Goal: Information Seeking & Learning: Compare options

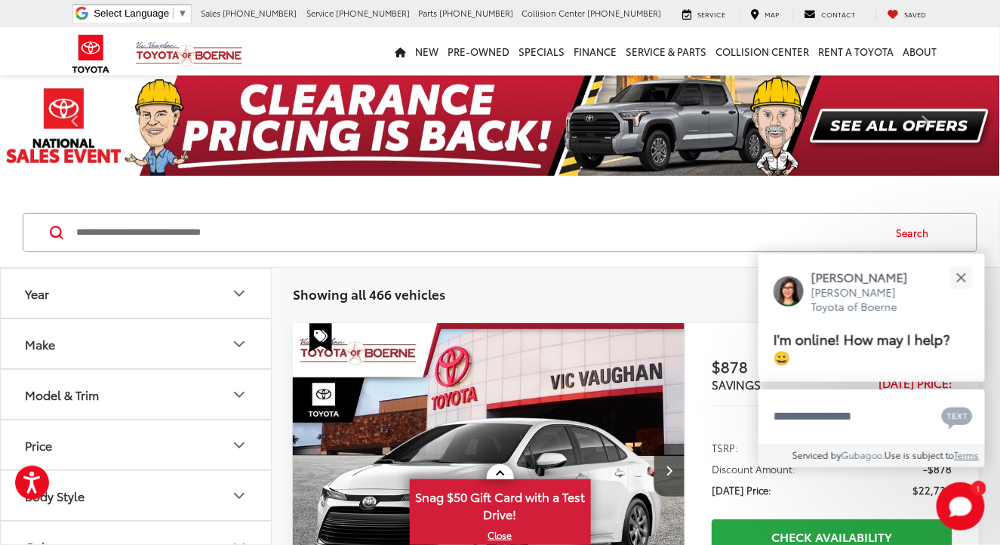
click at [239, 340] on icon "Make" at bounding box center [239, 344] width 18 height 18
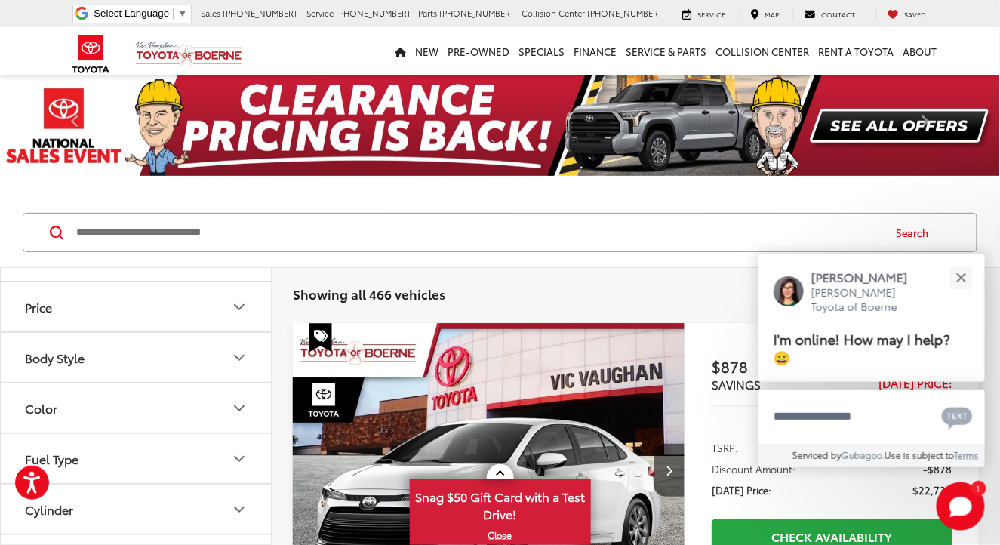
scroll to position [201, 0]
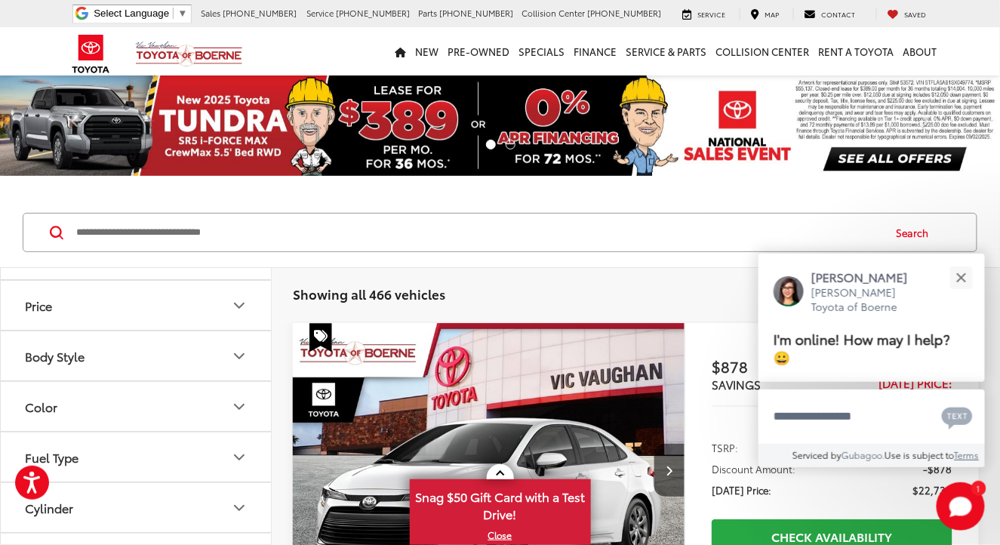
click at [238, 264] on icon "Model & Trim" at bounding box center [239, 255] width 18 height 18
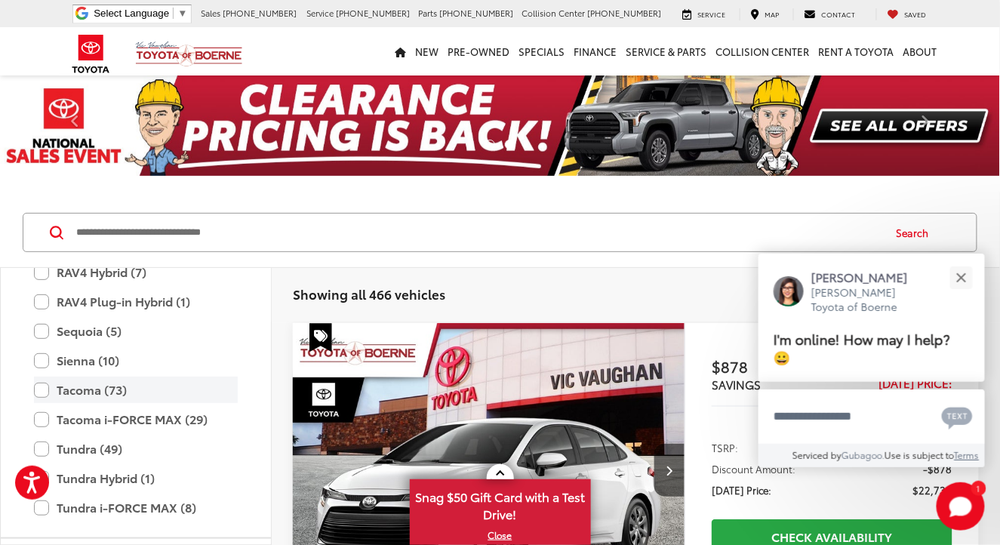
scroll to position [795, 0]
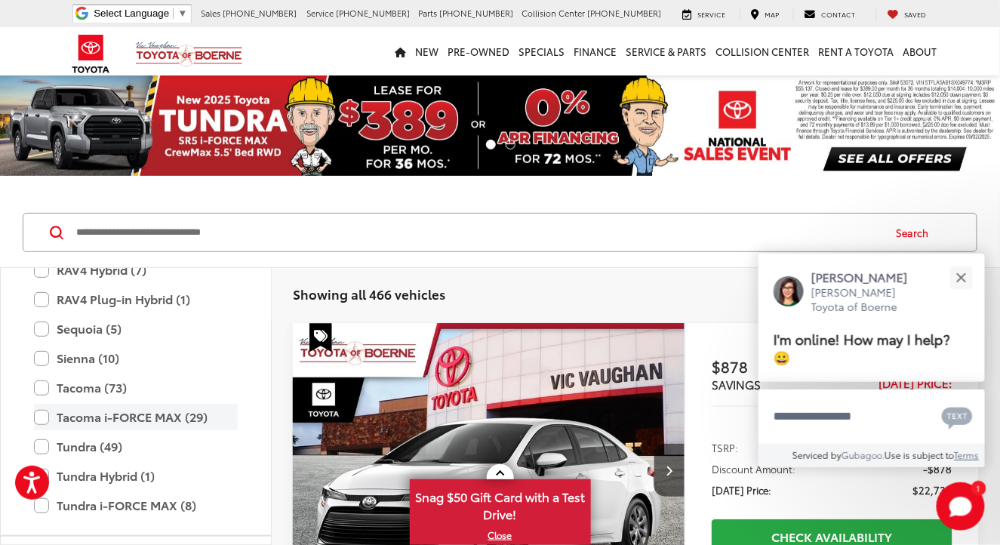
click at [120, 430] on label "Tacoma i-FORCE MAX (29)" at bounding box center [136, 417] width 204 height 26
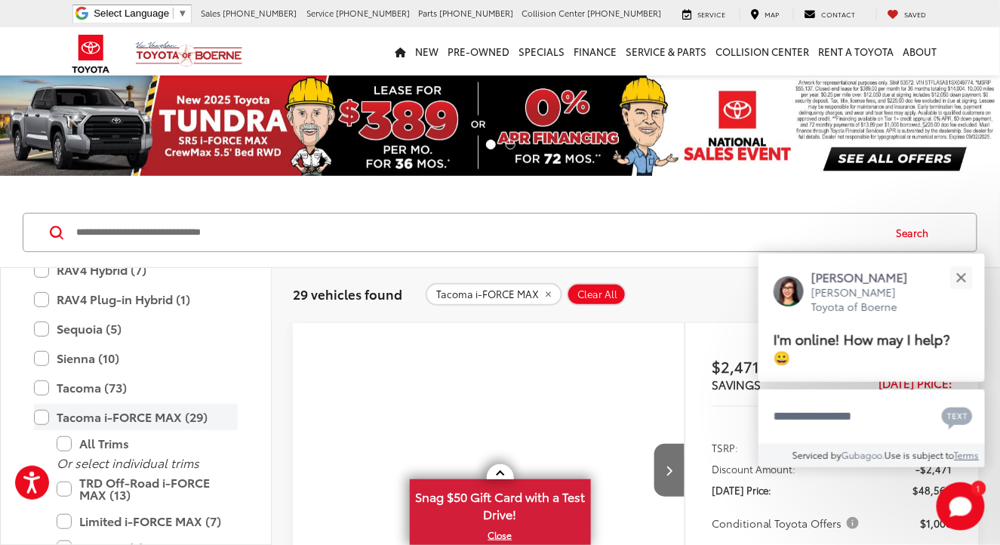
click at [42, 430] on label "Tacoma i-FORCE MAX (29)" at bounding box center [136, 417] width 204 height 26
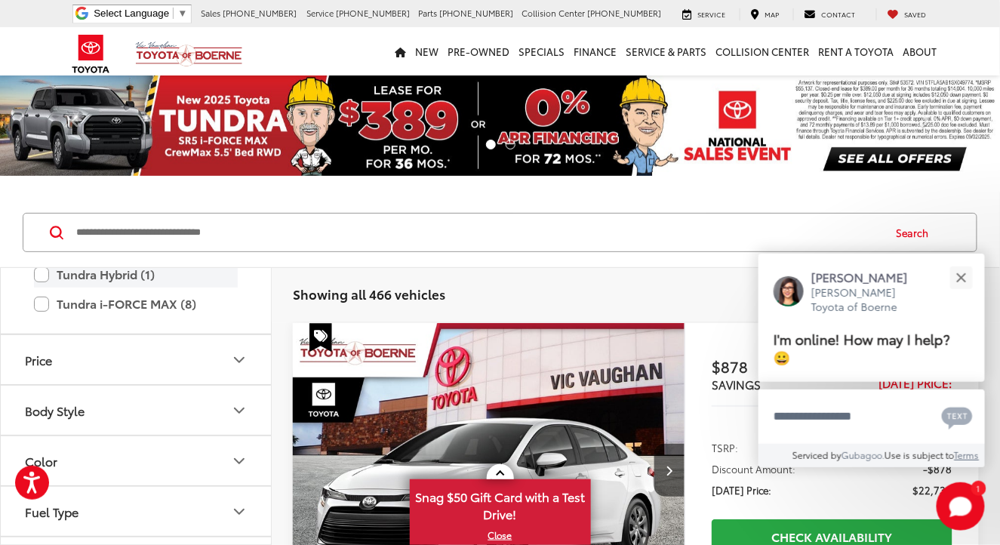
scroll to position [795, 0]
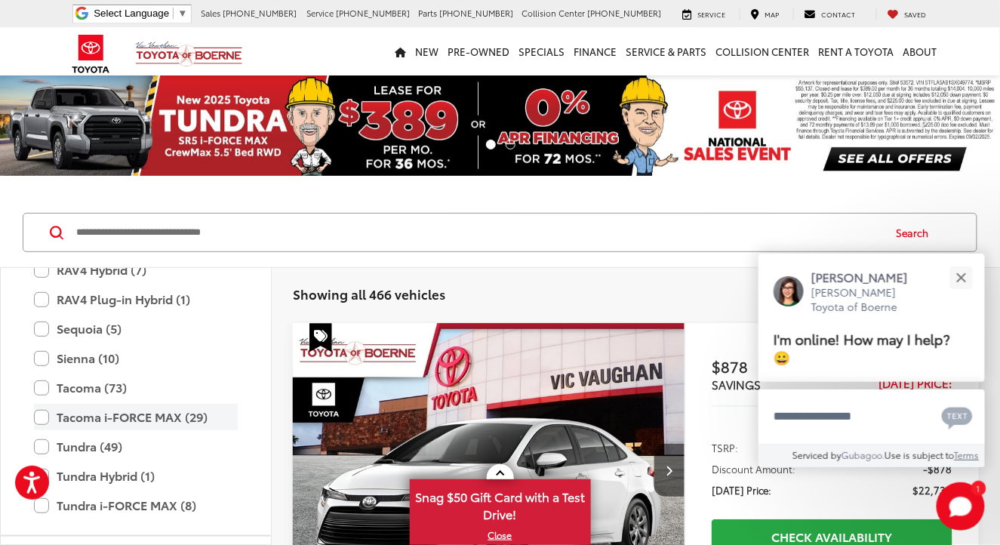
click at [43, 430] on label "Tacoma i-FORCE MAX (29)" at bounding box center [136, 417] width 204 height 26
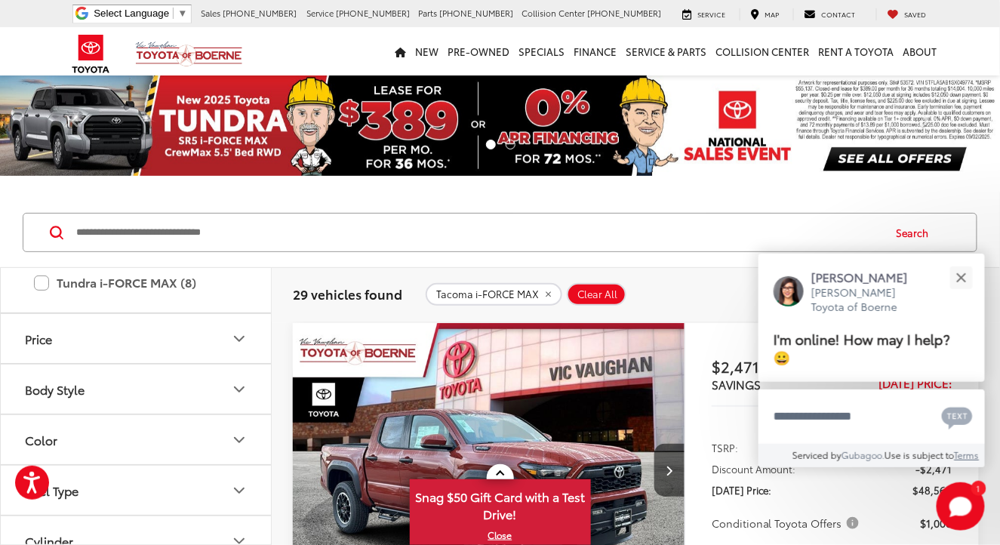
scroll to position [1220, 0]
click at [241, 399] on icon "Drivetrain" at bounding box center [239, 390] width 18 height 18
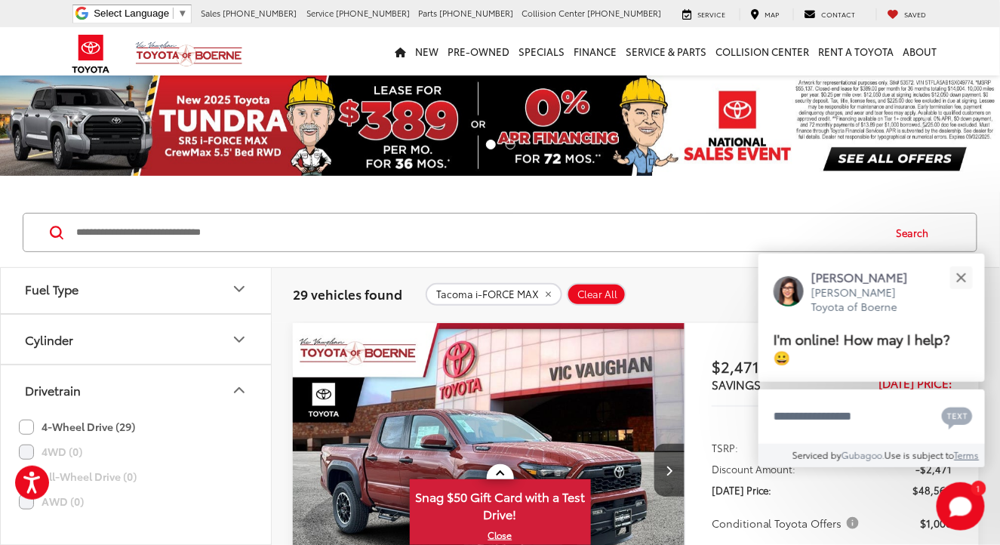
click at [24, 439] on label "4-Wheel Drive (29)" at bounding box center [77, 426] width 116 height 25
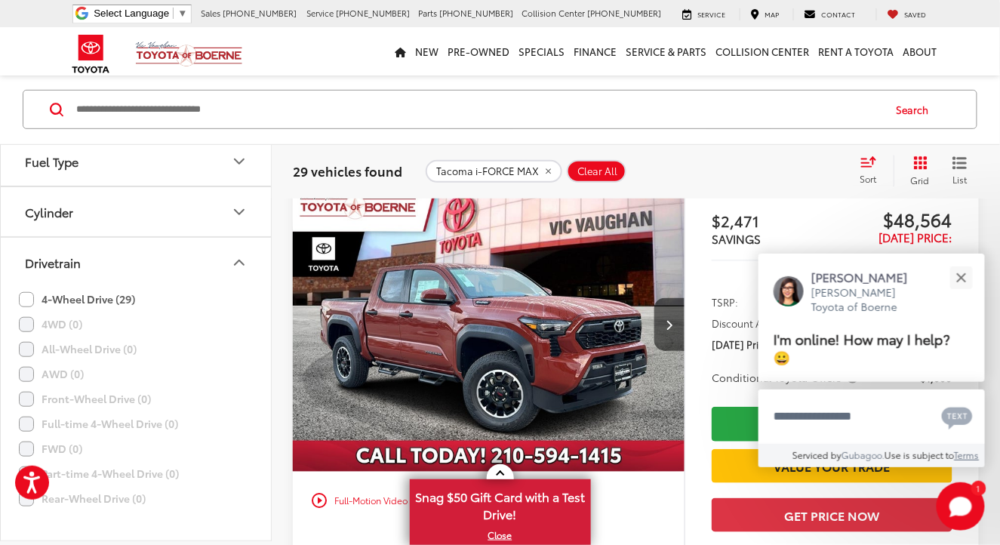
scroll to position [124, 0]
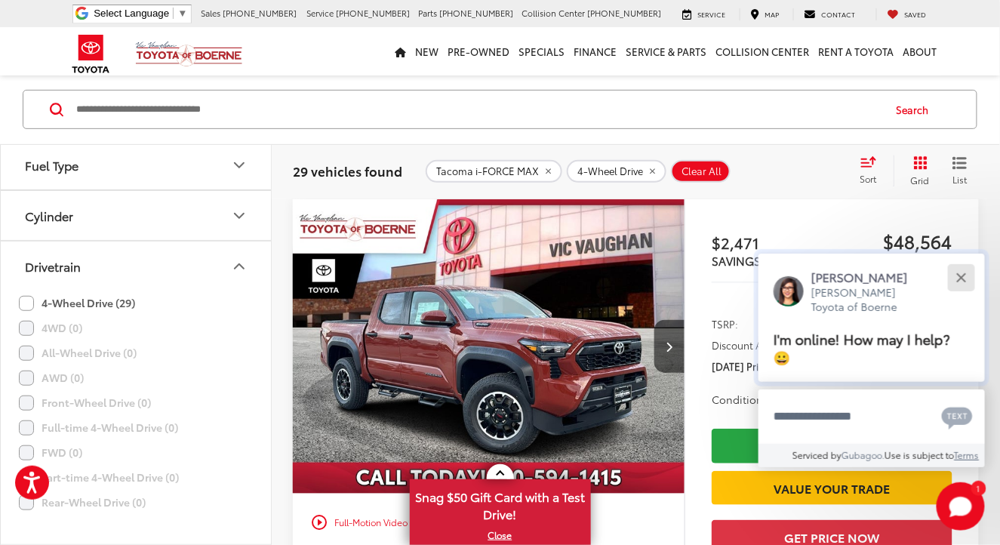
click at [960, 278] on div "Close" at bounding box center [961, 277] width 10 height 10
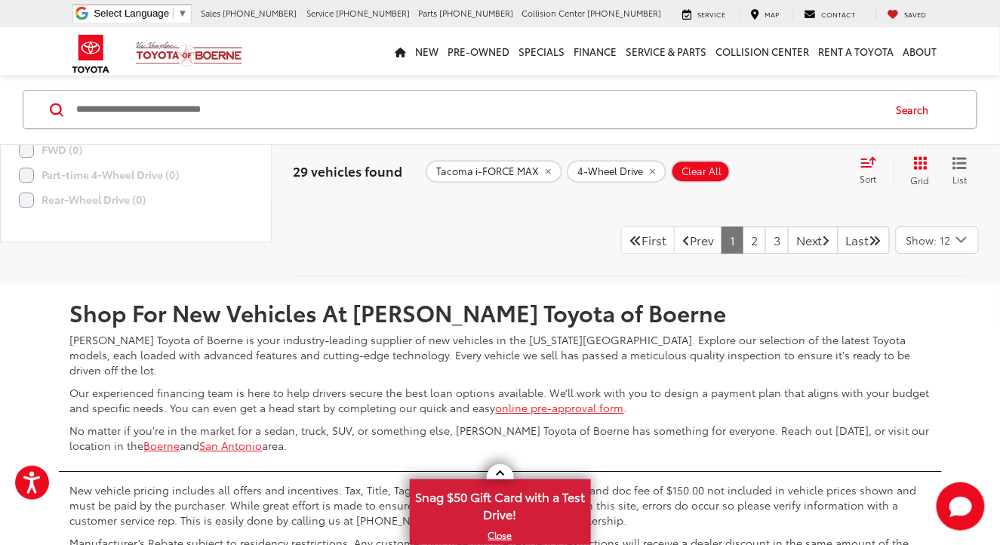
scroll to position [7771, 0]
